Goal: Navigation & Orientation: Find specific page/section

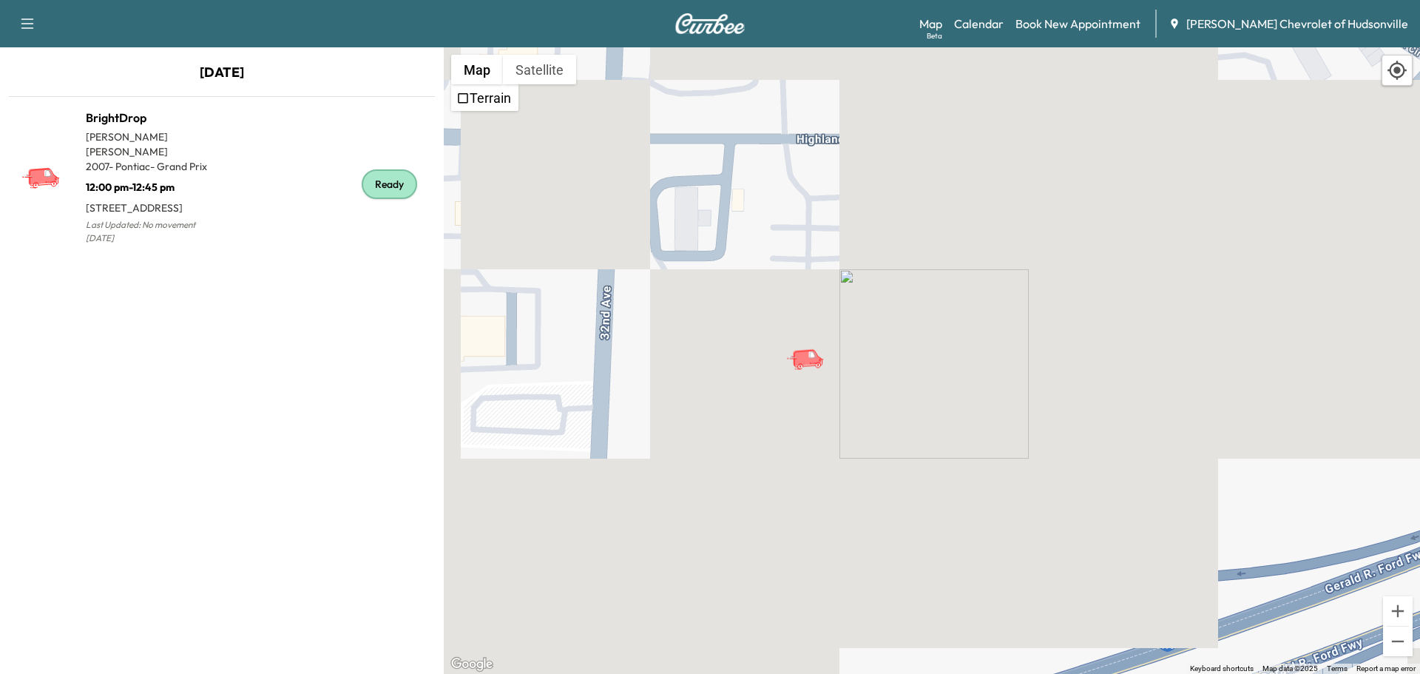
click at [13, 24] on button "button" at bounding box center [27, 24] width 31 height 24
click at [1004, 28] on link "Calendar" at bounding box center [979, 24] width 50 height 18
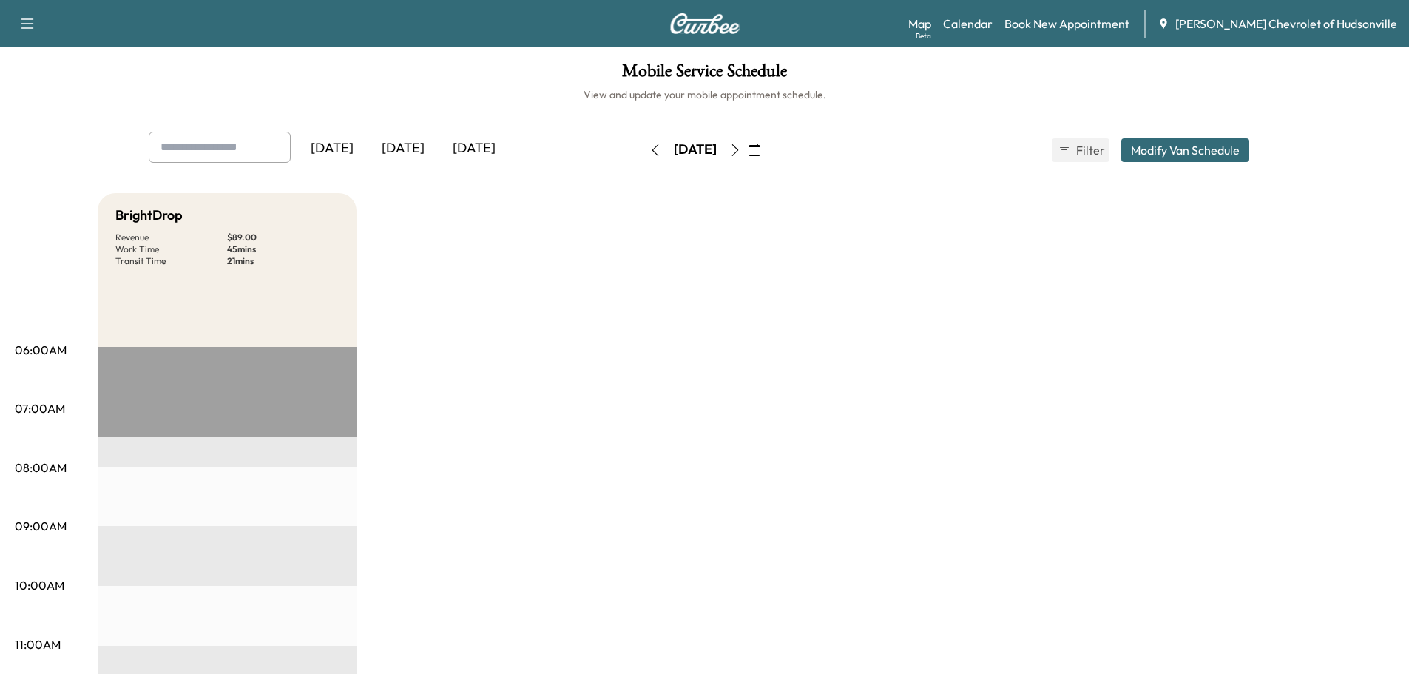
click at [473, 144] on div "[DATE]" at bounding box center [474, 149] width 71 height 34
click at [931, 28] on link "Map Beta" at bounding box center [919, 24] width 23 height 18
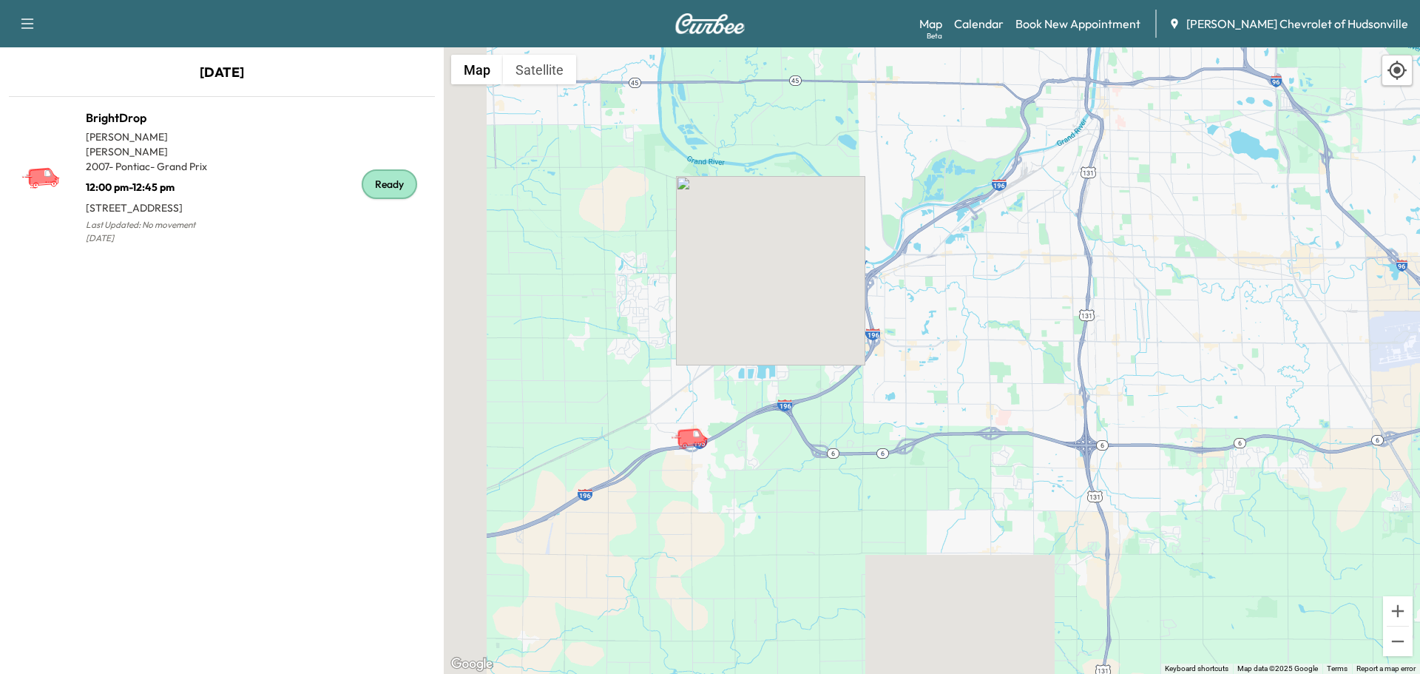
drag, startPoint x: 577, startPoint y: 532, endPoint x: 726, endPoint y: 374, distance: 217.1
click at [732, 376] on div "To activate drag with keyboard, press Alt + Enter. Once in keyboard drag state,…" at bounding box center [932, 360] width 976 height 626
